Goal: Find contact information: Find contact information

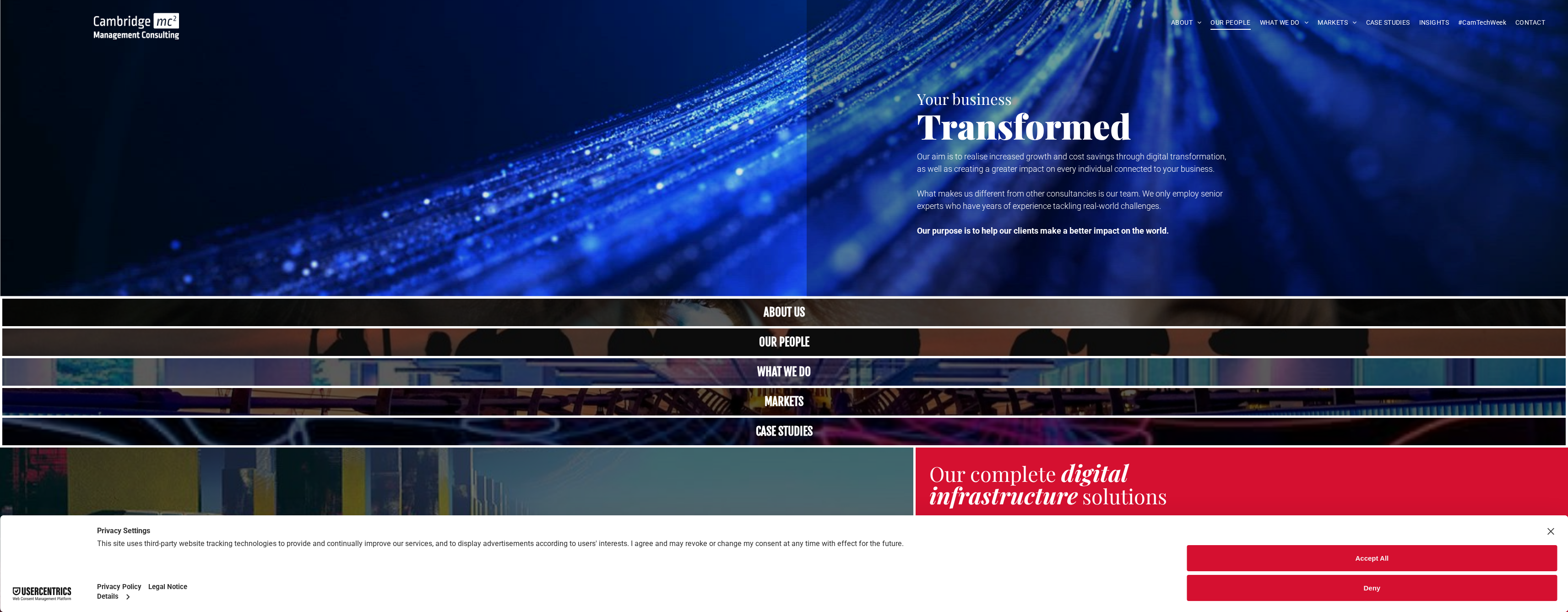
click at [285, 20] on span "OUR PEOPLE" at bounding box center [1230, 23] width 40 height 14
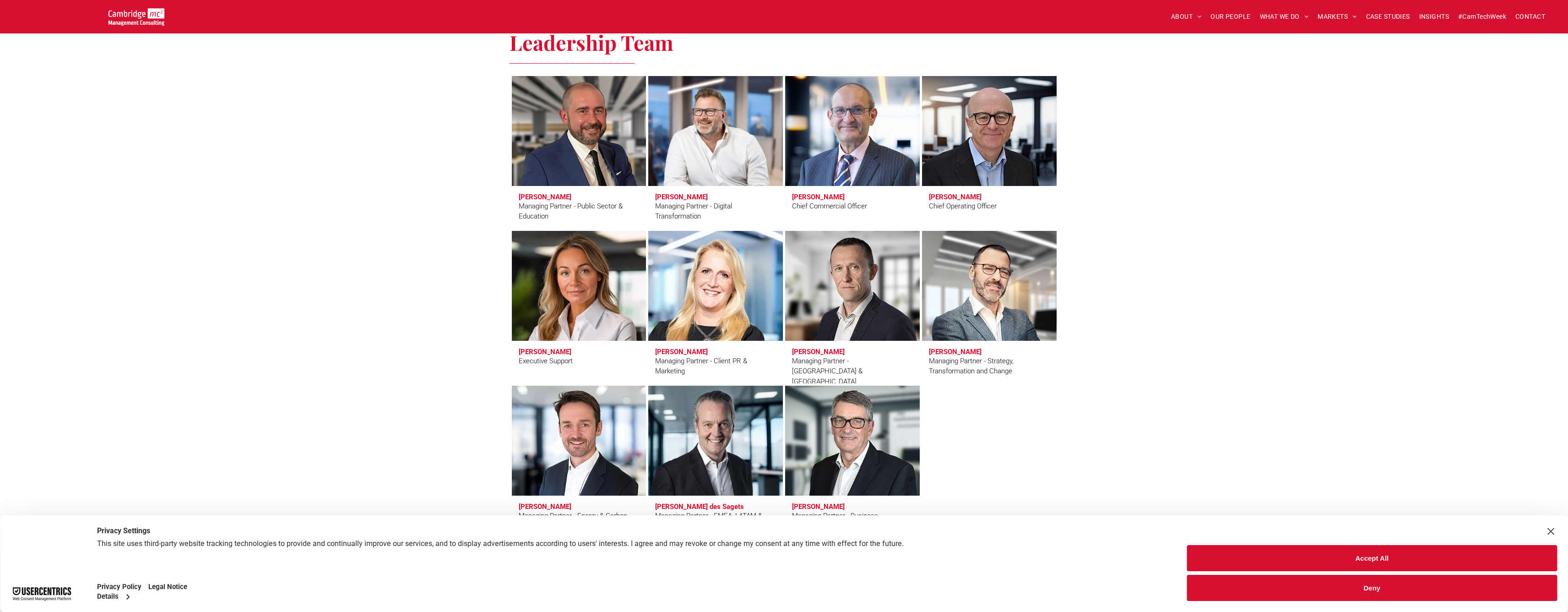
scroll to position [687, 0]
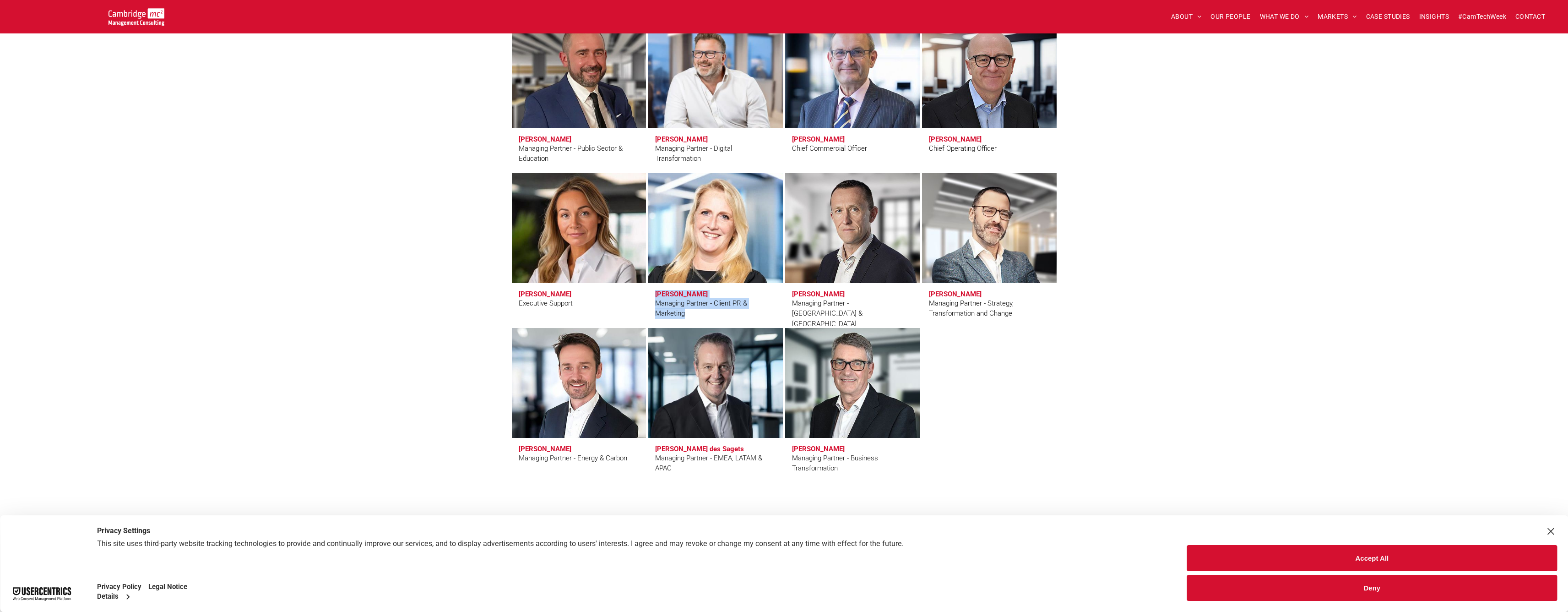
drag, startPoint x: 653, startPoint y: 291, endPoint x: 715, endPoint y: 311, distance: 65.1
click at [715, 311] on span "Faye Holland Managing Partner - Client PR & Marketing" at bounding box center [715, 304] width 135 height 42
copy span "Faye Holland Managing Partner - Client PR & Marketing"
